Goal: Task Accomplishment & Management: Manage account settings

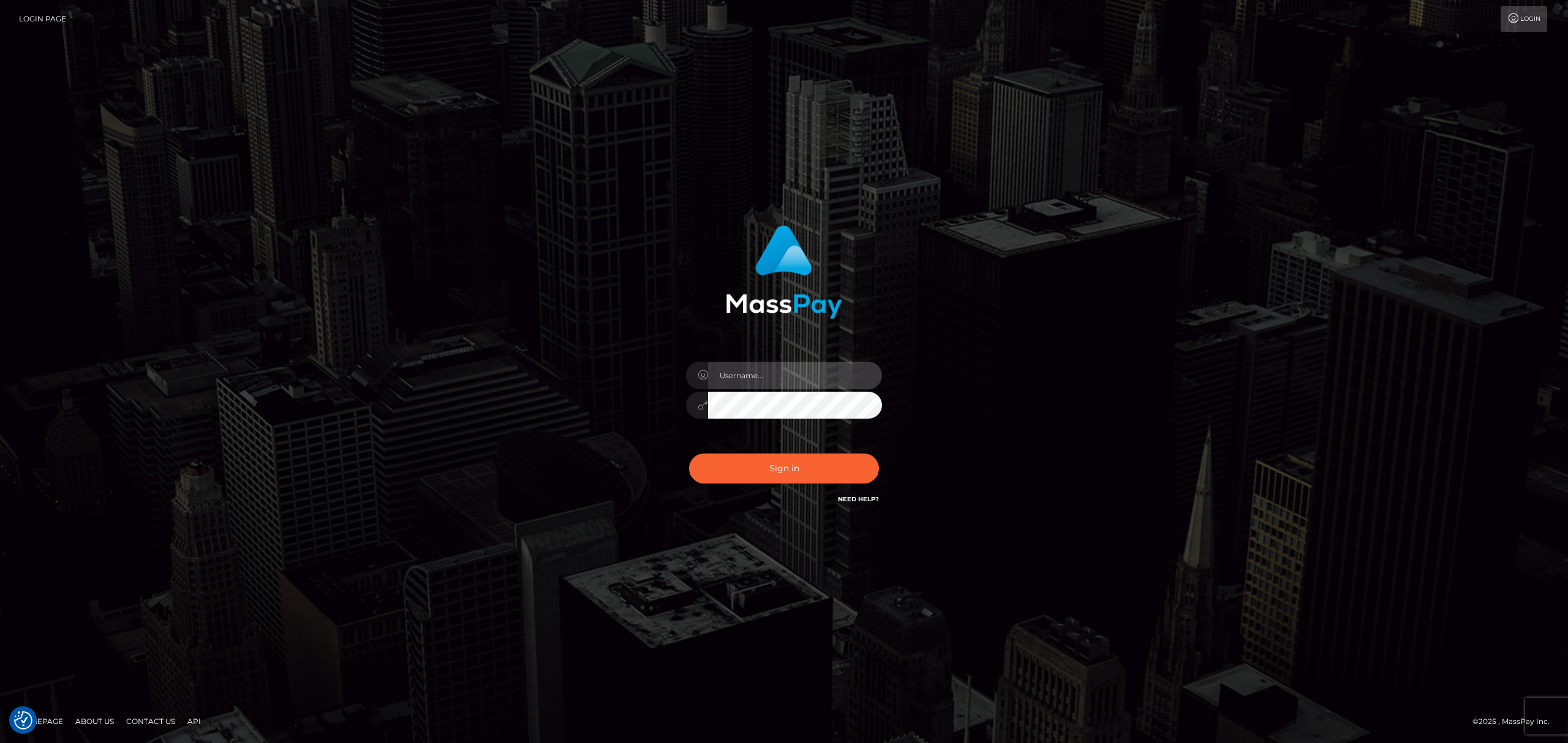
drag, startPoint x: 754, startPoint y: 378, endPoint x: 784, endPoint y: 389, distance: 32.0
click at [752, 380] on input "text" at bounding box center [795, 376] width 174 height 27
type input "Eric"
click at [773, 458] on button "Sign in" at bounding box center [784, 469] width 190 height 30
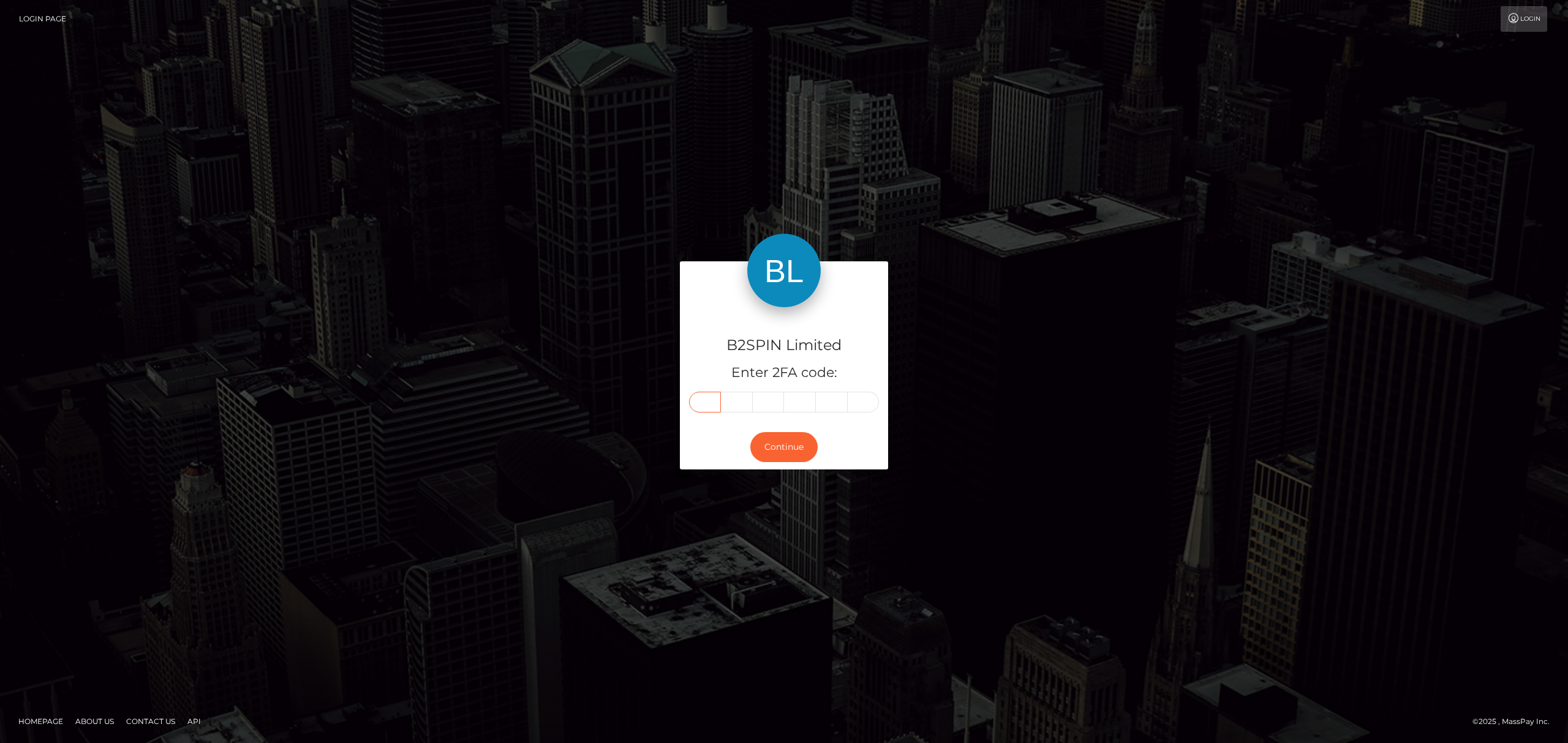
click at [703, 397] on input "text" at bounding box center [704, 402] width 32 height 21
paste input "3"
type input "3"
type input "2"
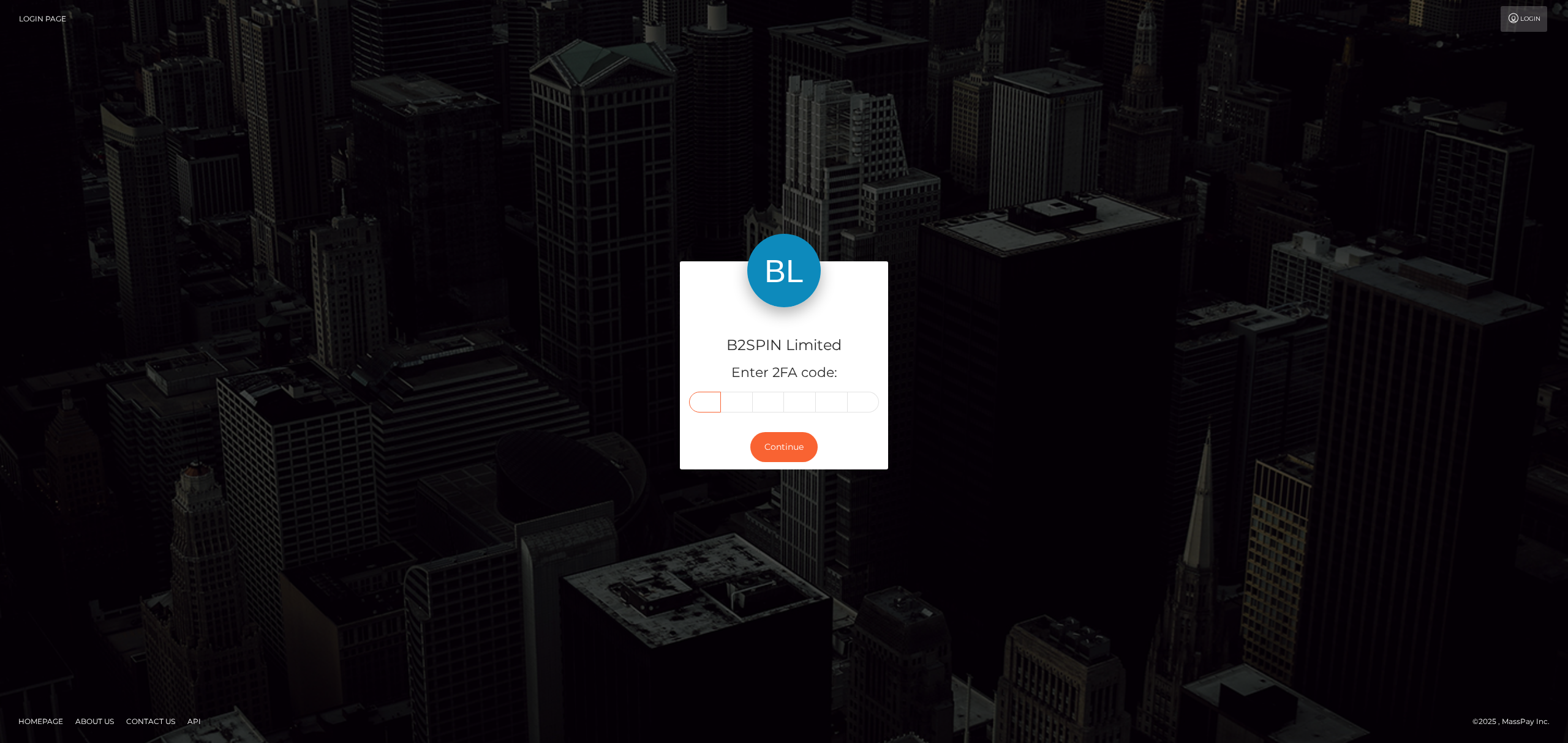
type input "5"
type input "3"
type input "1"
click at [787, 444] on button "Continue" at bounding box center [784, 447] width 68 height 30
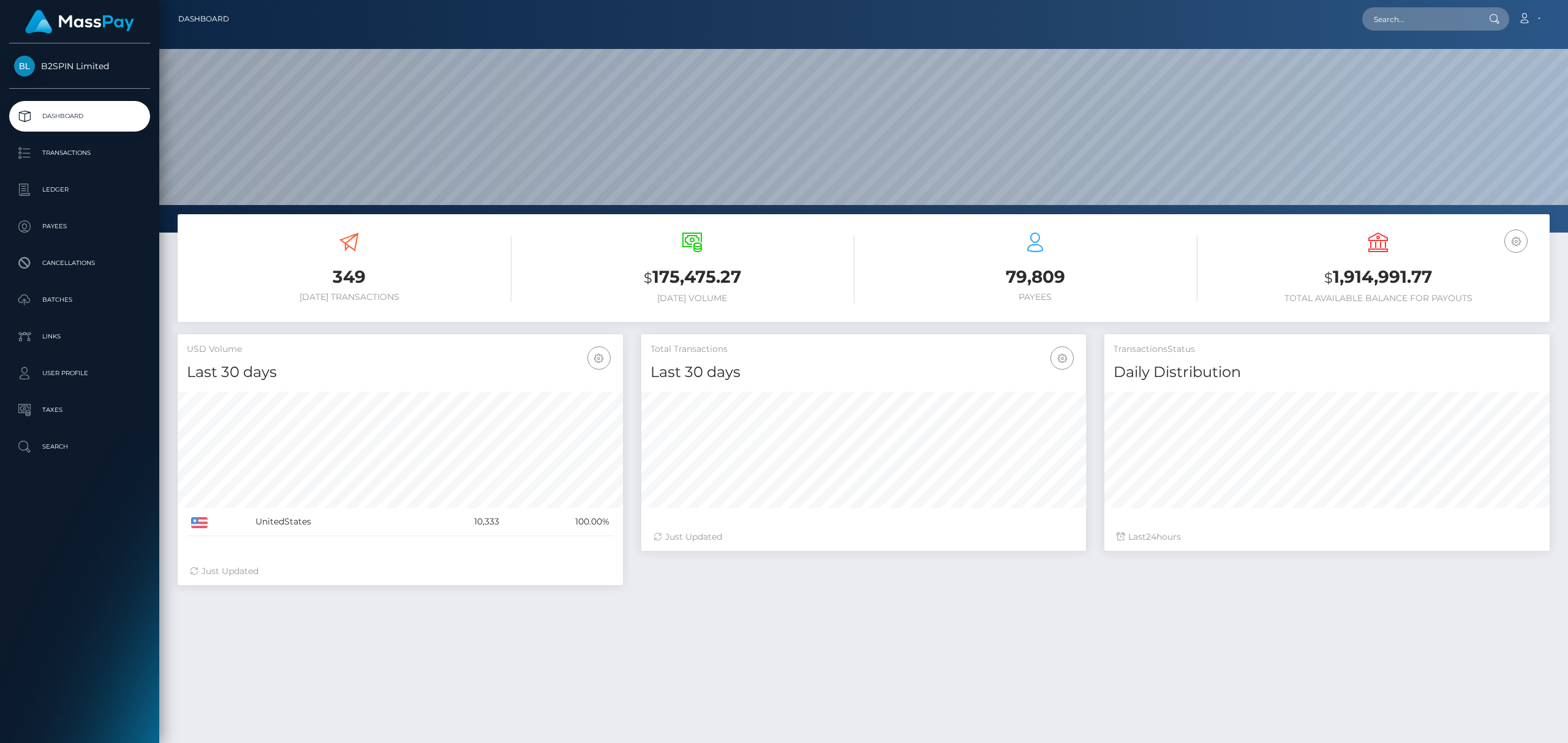
scroll to position [216, 445]
